Goal: Task Accomplishment & Management: Manage account settings

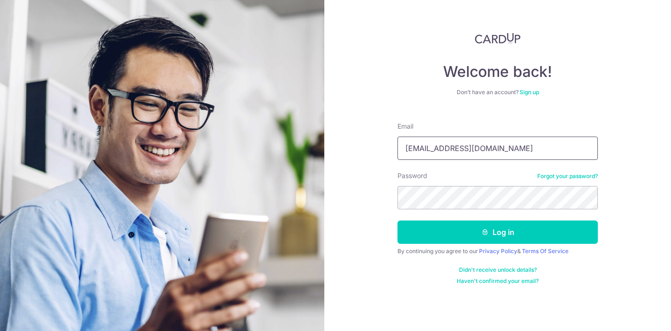
click at [498, 154] on input "vidhyaunni6@gmail.com" at bounding box center [498, 148] width 200 height 23
type input "[EMAIL_ADDRESS][DOMAIN_NAME]"
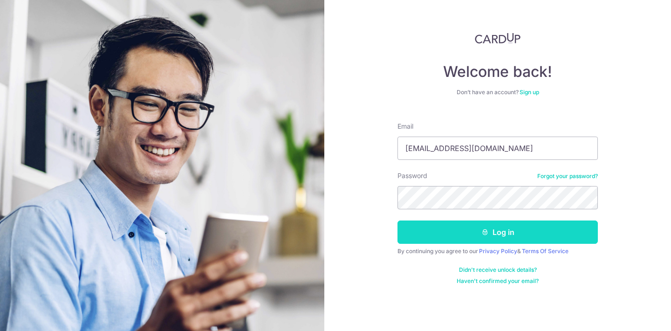
click at [466, 229] on button "Log in" at bounding box center [498, 232] width 200 height 23
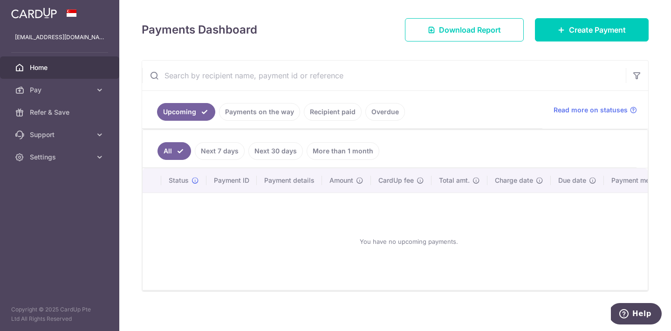
scroll to position [124, 0]
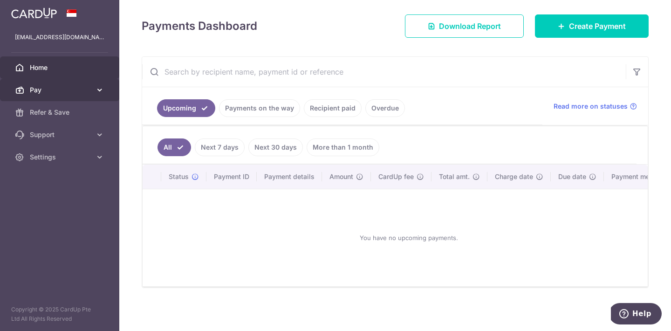
click at [108, 92] on link "Pay" at bounding box center [59, 90] width 119 height 22
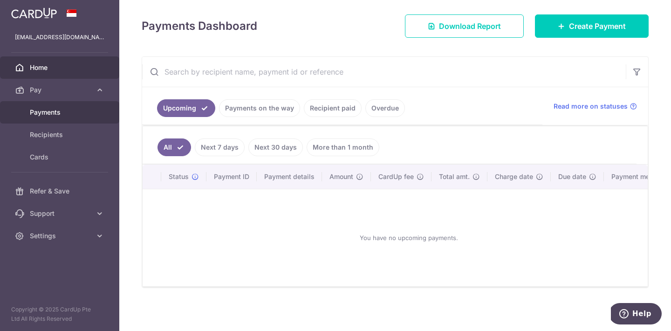
click at [83, 115] on span "Payments" at bounding box center [61, 112] width 62 height 9
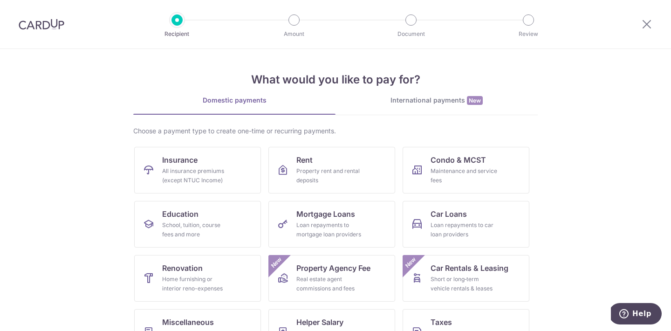
click at [656, 23] on div at bounding box center [647, 24] width 48 height 48
click at [648, 24] on icon at bounding box center [647, 24] width 11 height 12
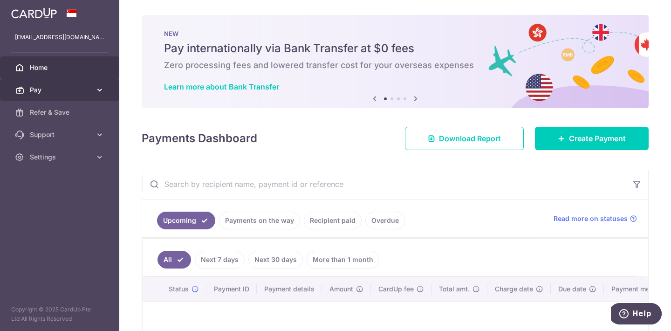
click at [97, 88] on icon at bounding box center [99, 89] width 9 height 9
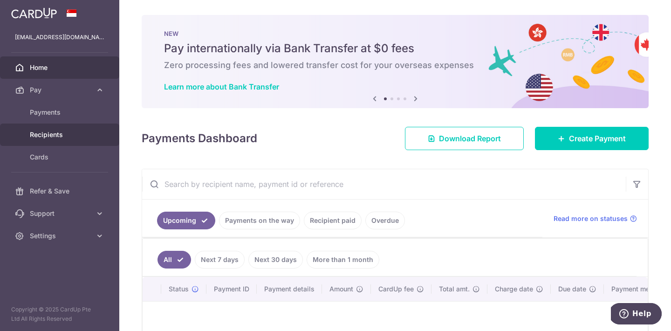
click at [71, 135] on span "Recipients" at bounding box center [61, 134] width 62 height 9
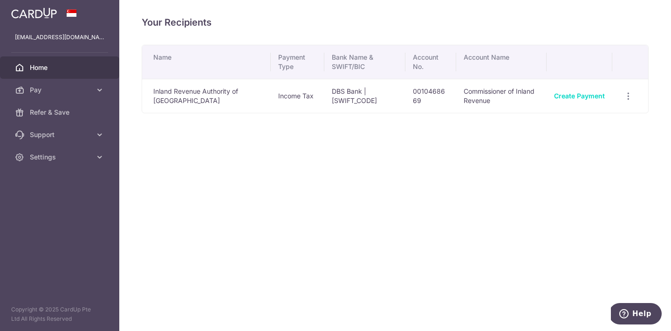
click at [61, 76] on link "Home" at bounding box center [59, 67] width 119 height 22
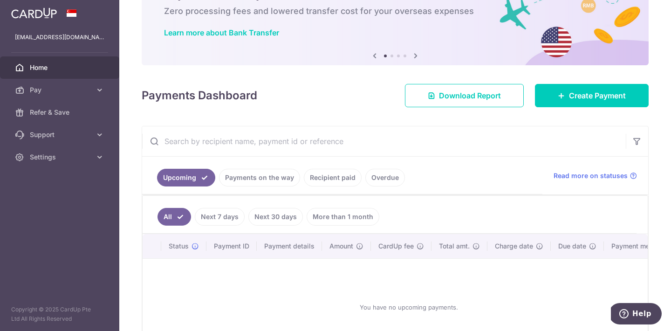
scroll to position [56, 0]
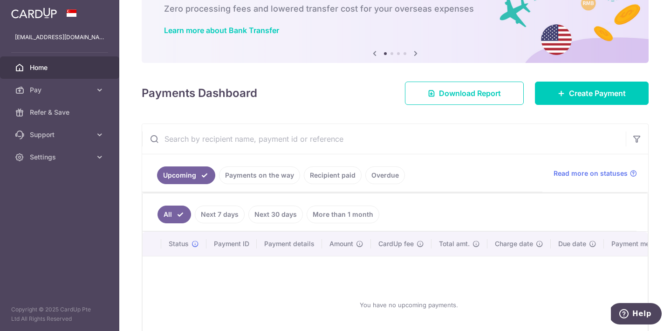
click at [341, 174] on link "Recipient paid" at bounding box center [333, 175] width 58 height 18
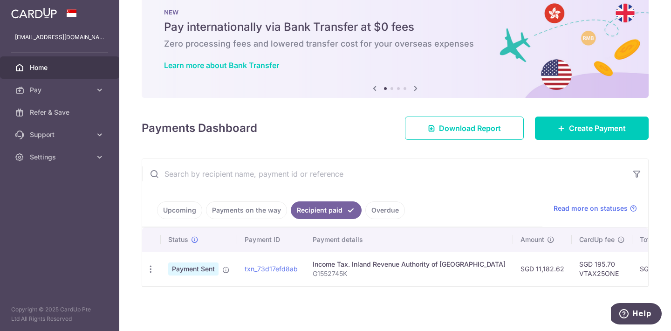
scroll to position [21, 0]
click at [274, 267] on link "txn_73d17efd8ab" at bounding box center [271, 269] width 53 height 8
